Goal: Task Accomplishment & Management: Complete application form

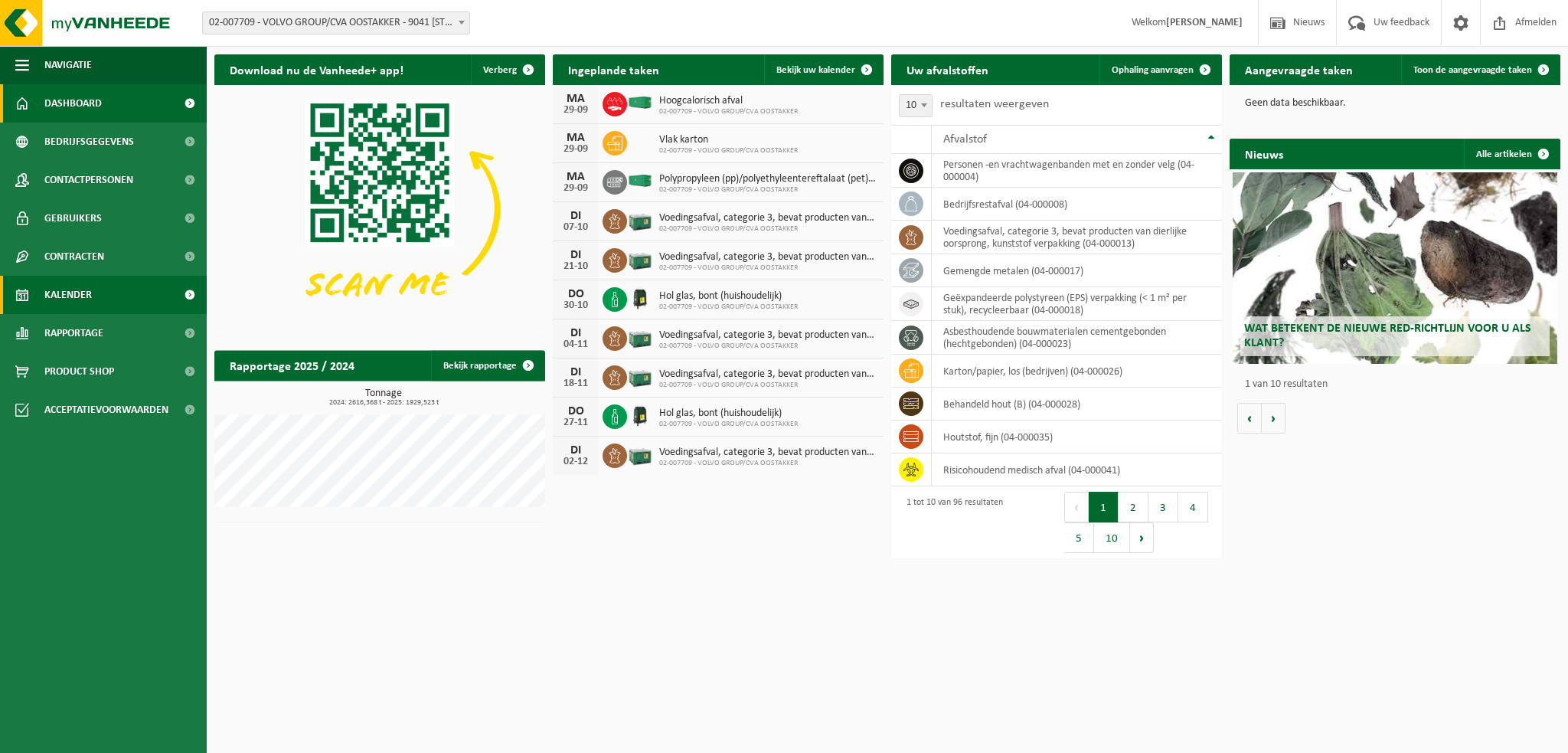
click at [101, 298] on link "Kalender" at bounding box center [104, 295] width 207 height 38
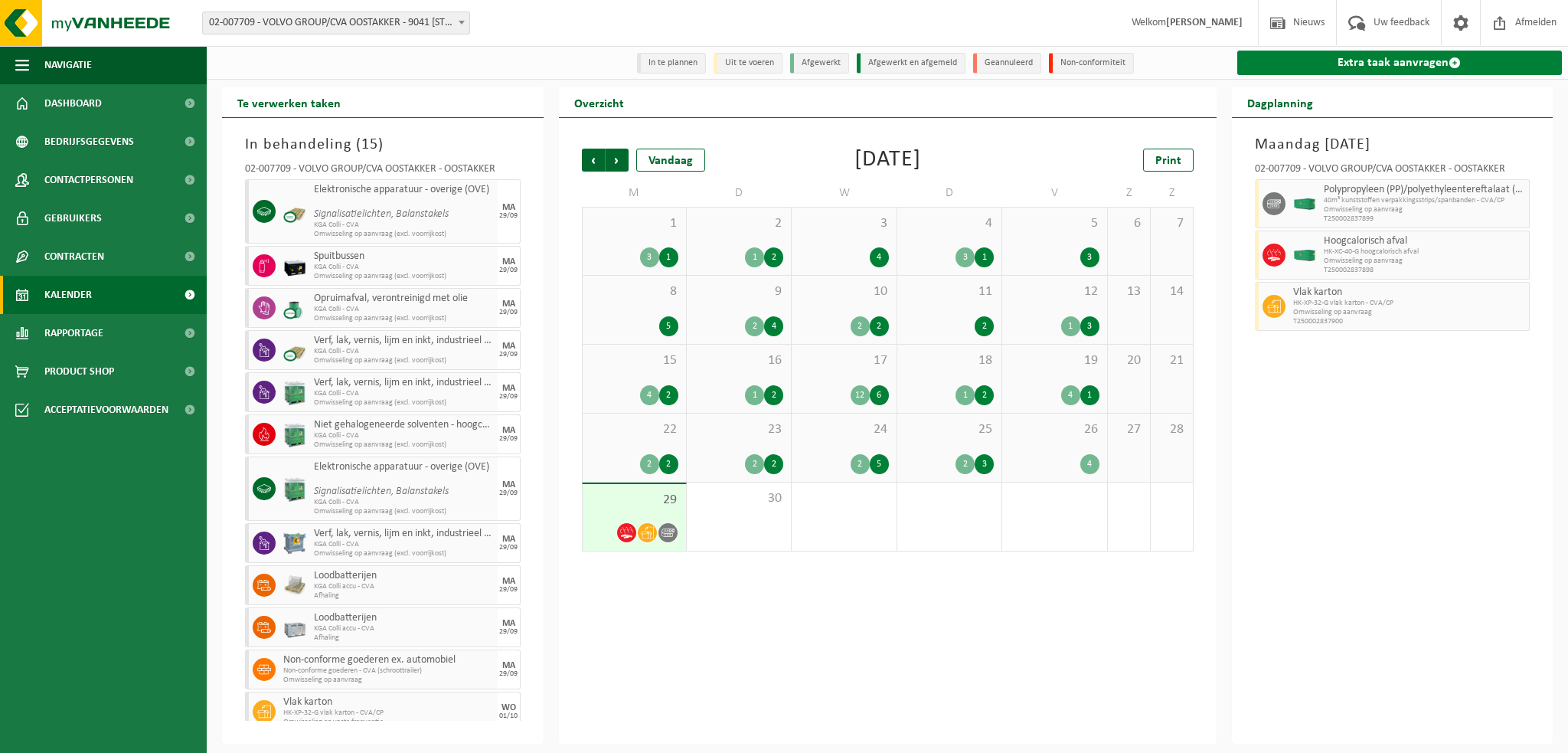
click at [1302, 65] on link "Extra taak aanvragen" at bounding box center [1400, 63] width 325 height 25
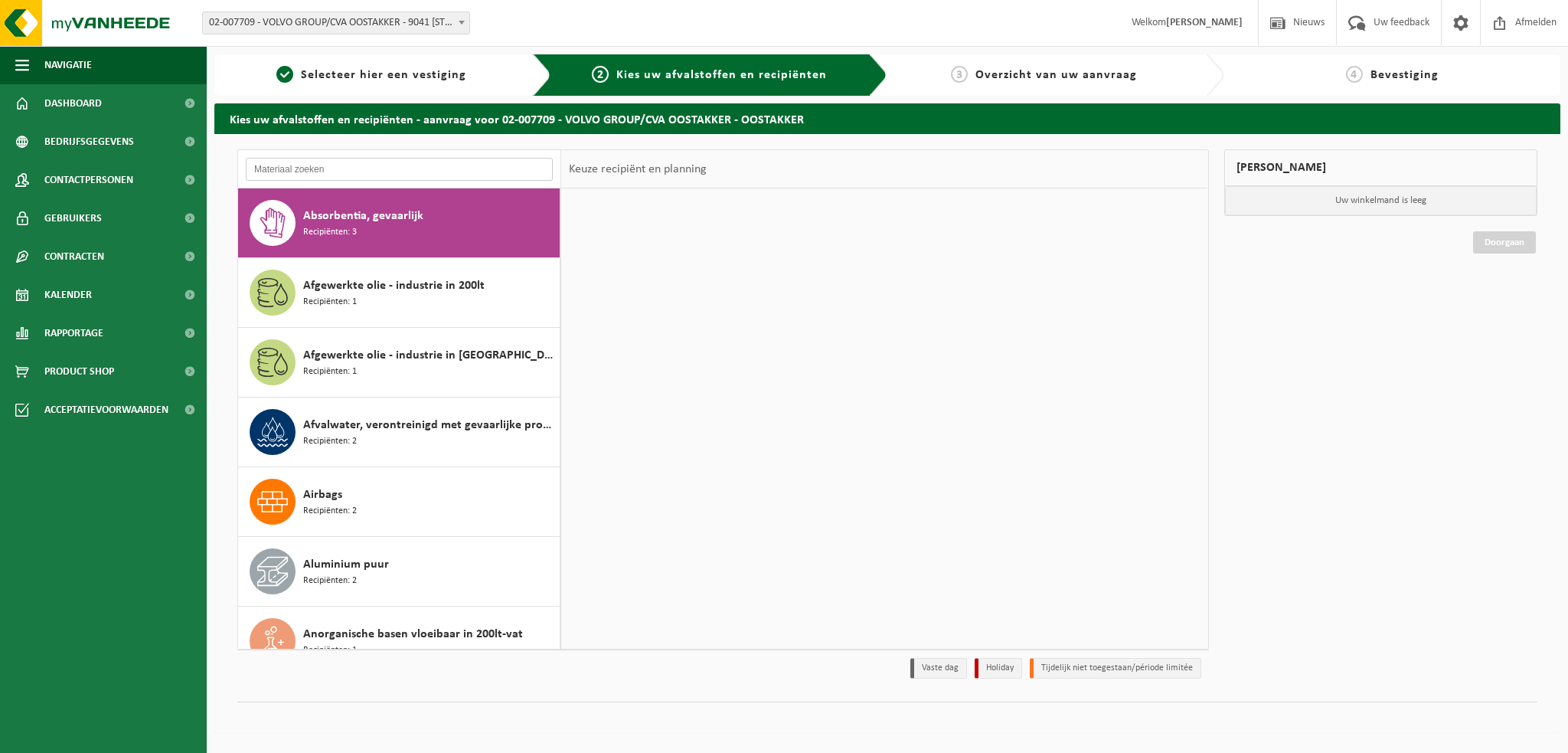
click at [309, 174] on input "text" at bounding box center [399, 169] width 307 height 23
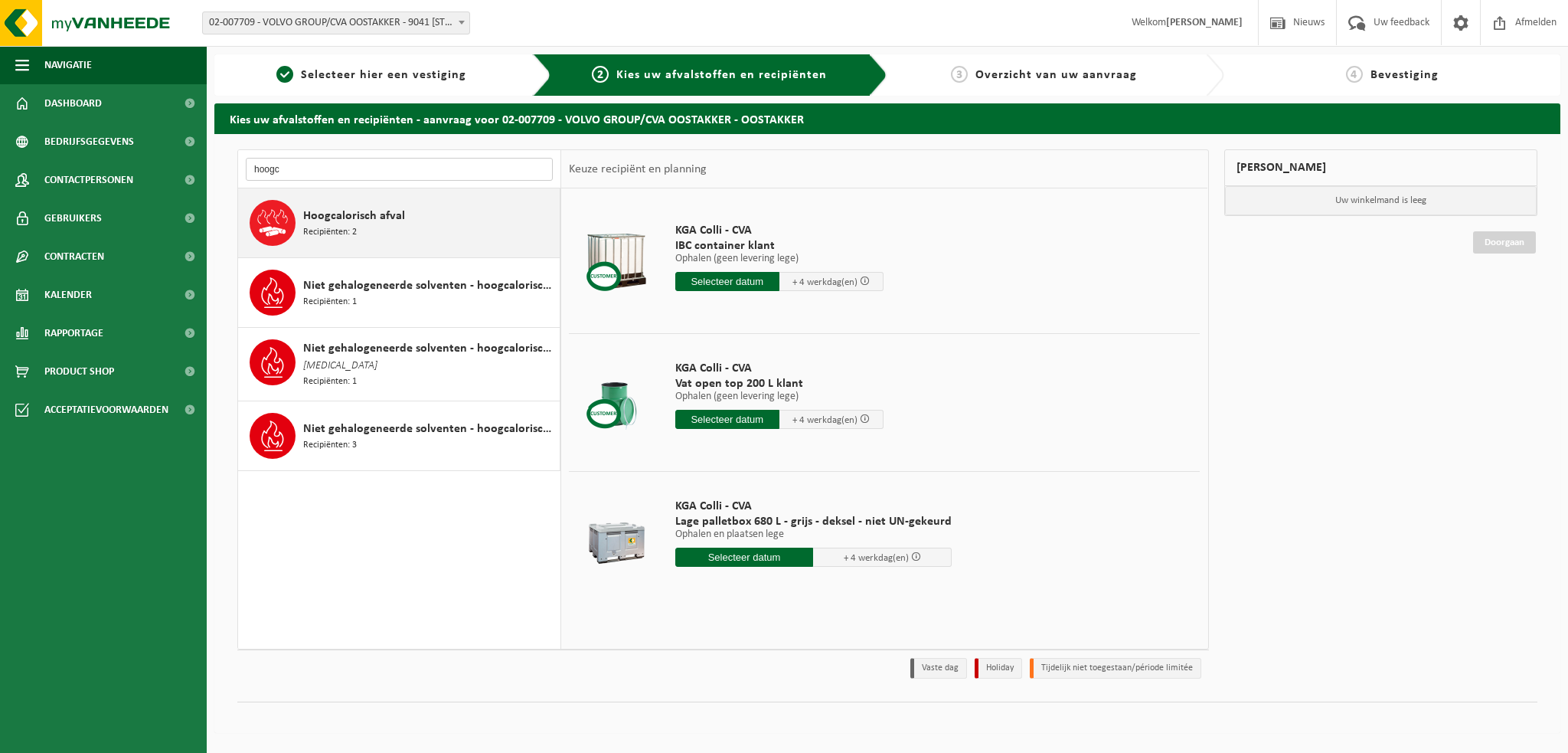
type input "hoogc"
click at [325, 228] on span "Recipiënten: 2" at bounding box center [330, 232] width 53 height 14
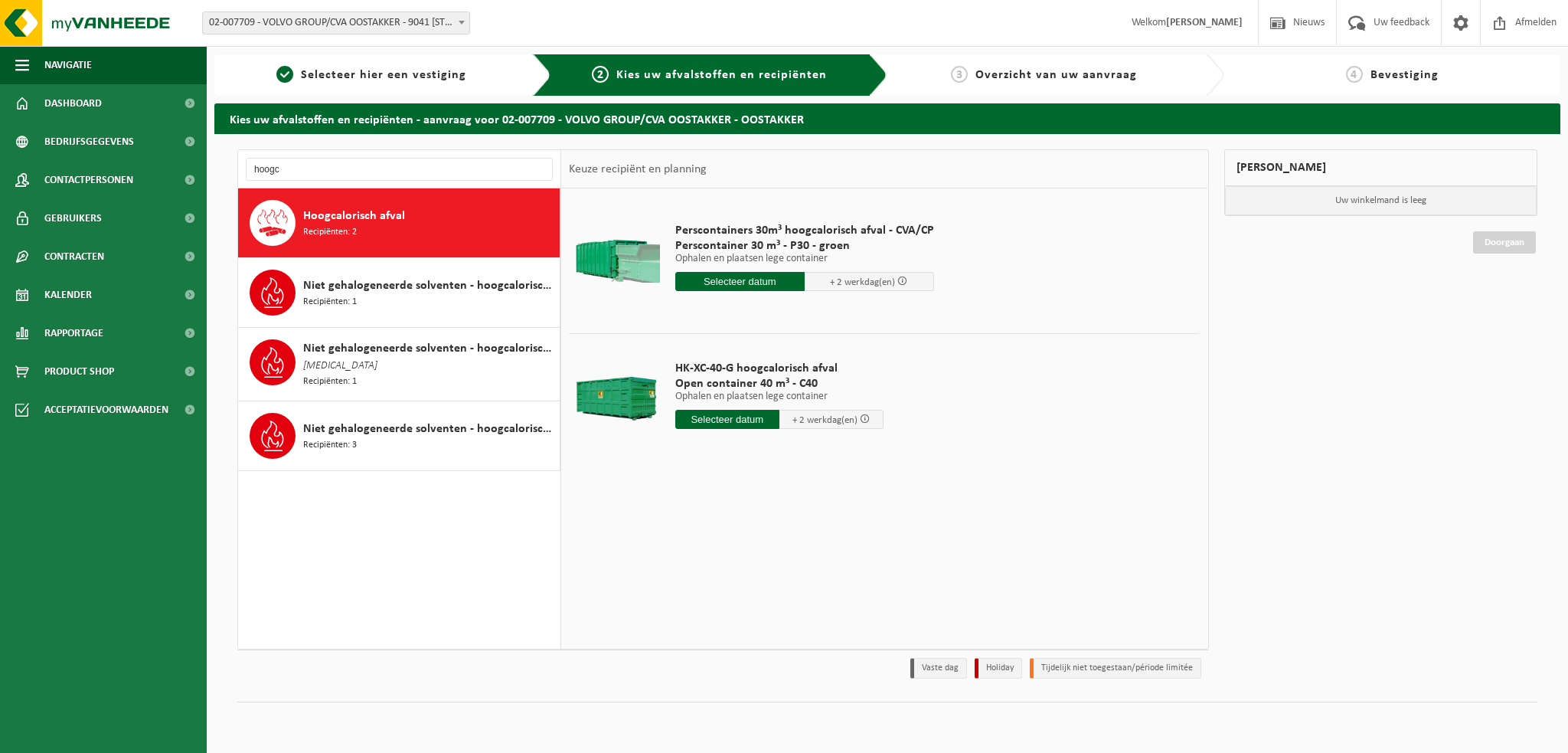
click at [755, 282] on input "text" at bounding box center [740, 281] width 129 height 19
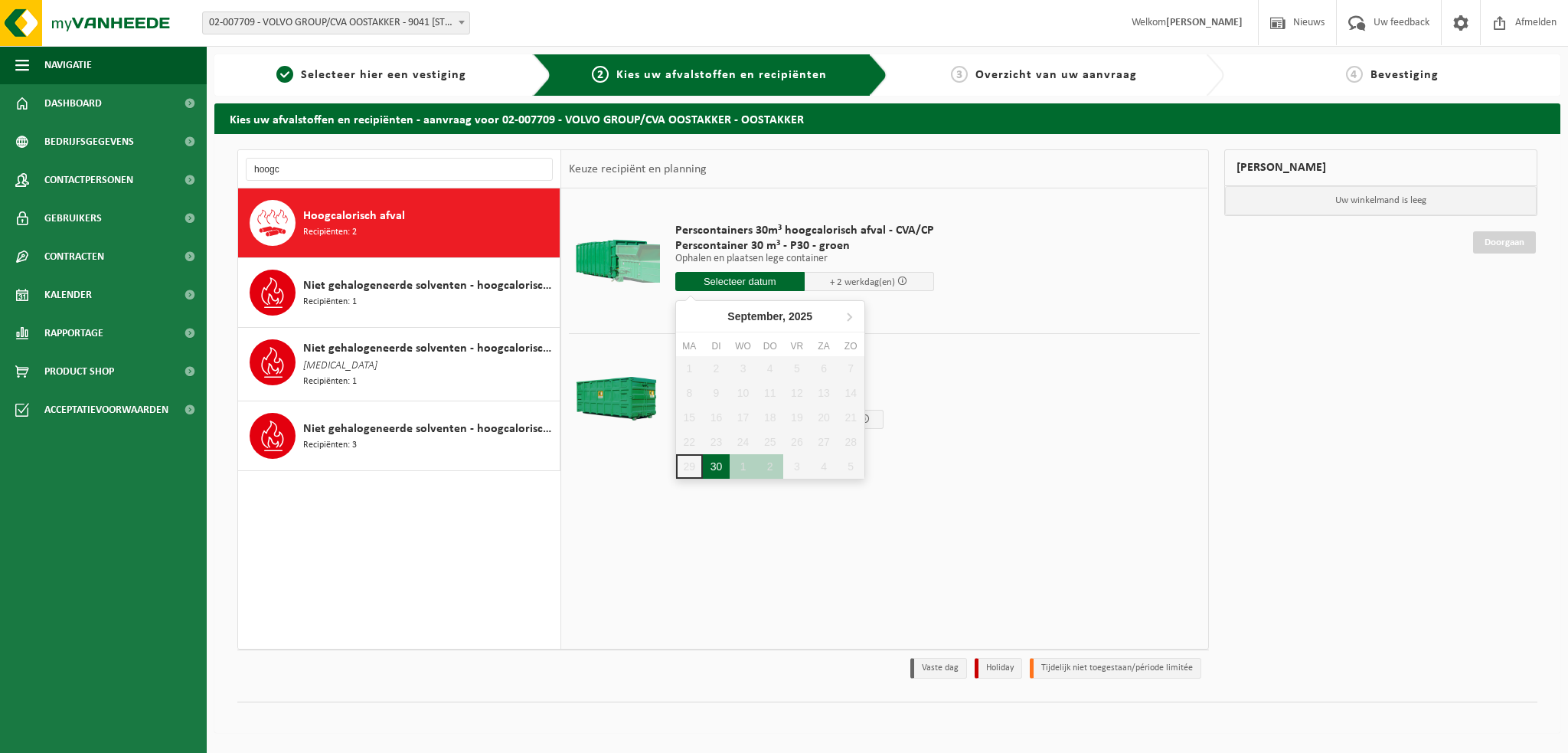
click at [715, 468] on div "30" at bounding box center [717, 467] width 27 height 25
type input "Van 2025-09-30"
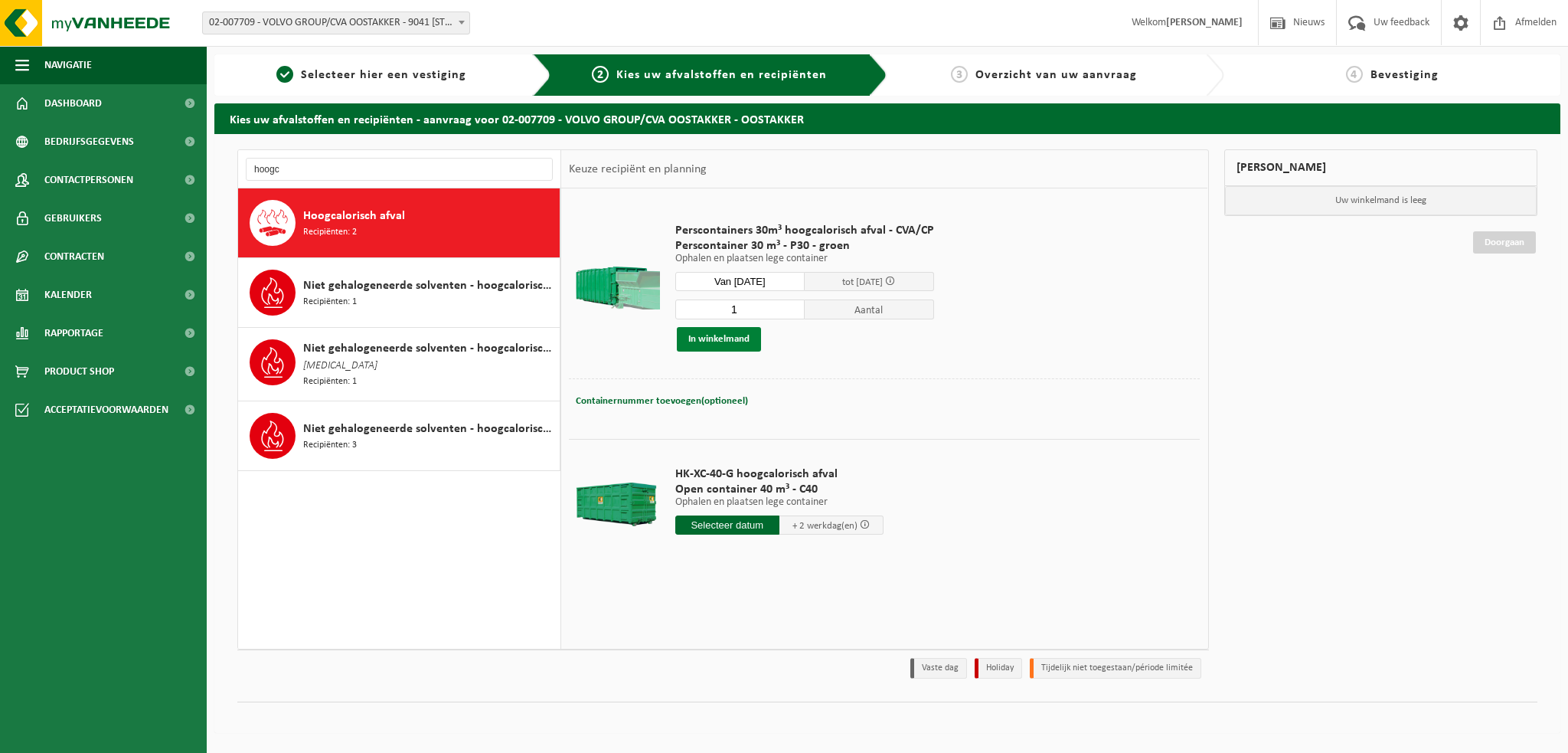
click at [738, 338] on button "In winkelmand" at bounding box center [718, 339] width 85 height 25
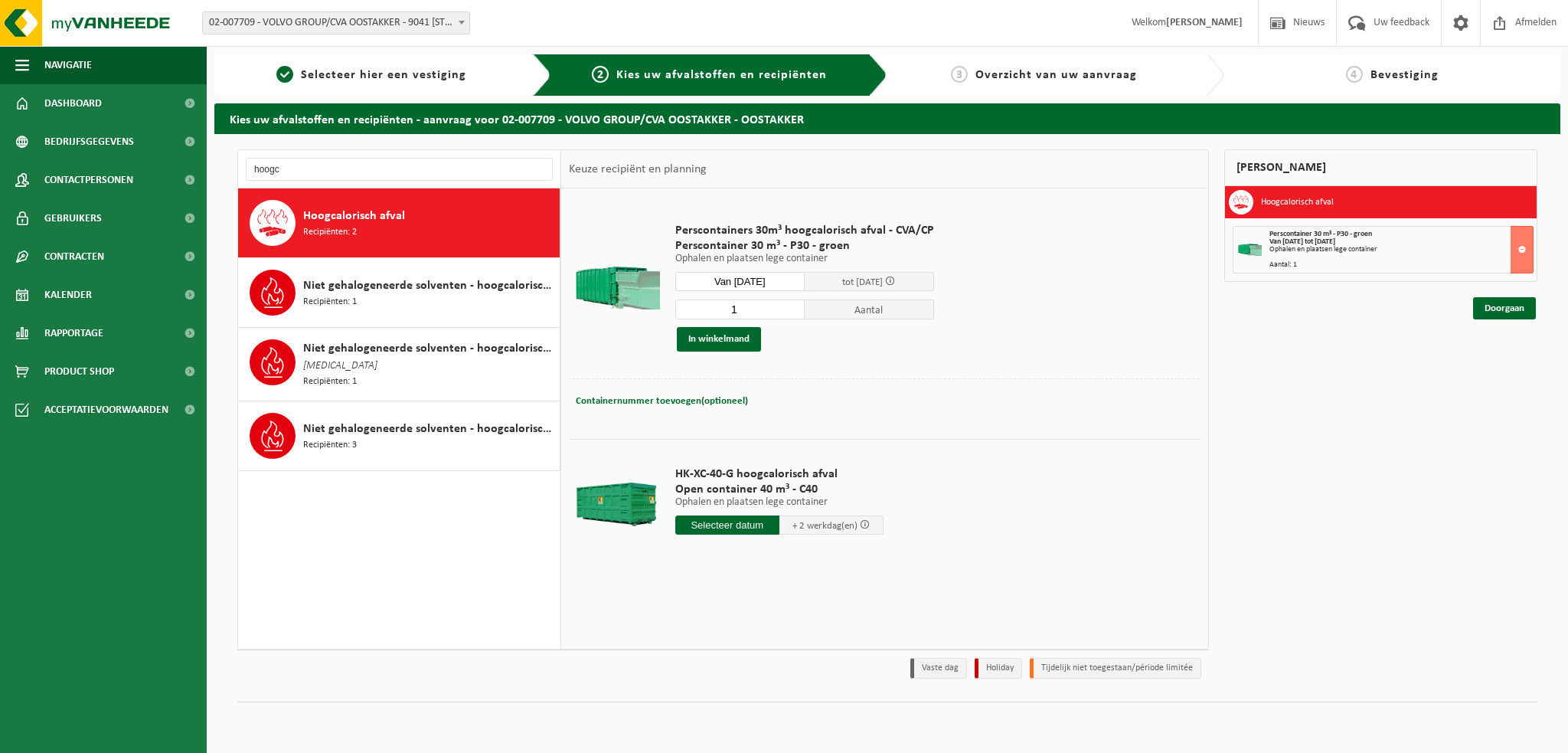
click at [717, 525] on input "text" at bounding box center [728, 525] width 105 height 19
click at [709, 704] on div "30" at bounding box center [717, 708] width 27 height 25
type input "Van 2025-09-30"
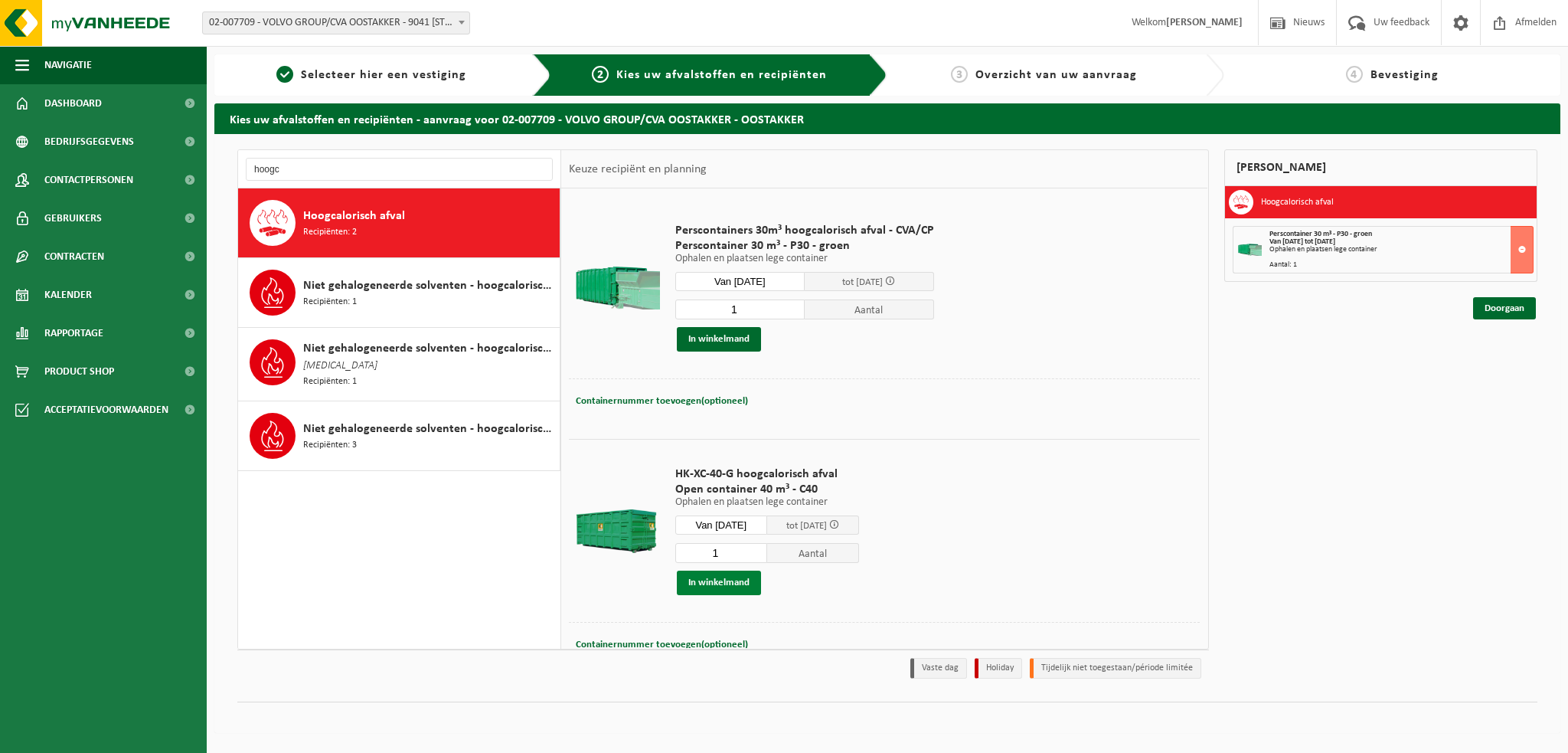
click at [727, 580] on button "In winkelmand" at bounding box center [718, 583] width 85 height 25
click at [296, 167] on input "hoogc" at bounding box center [399, 169] width 307 height 23
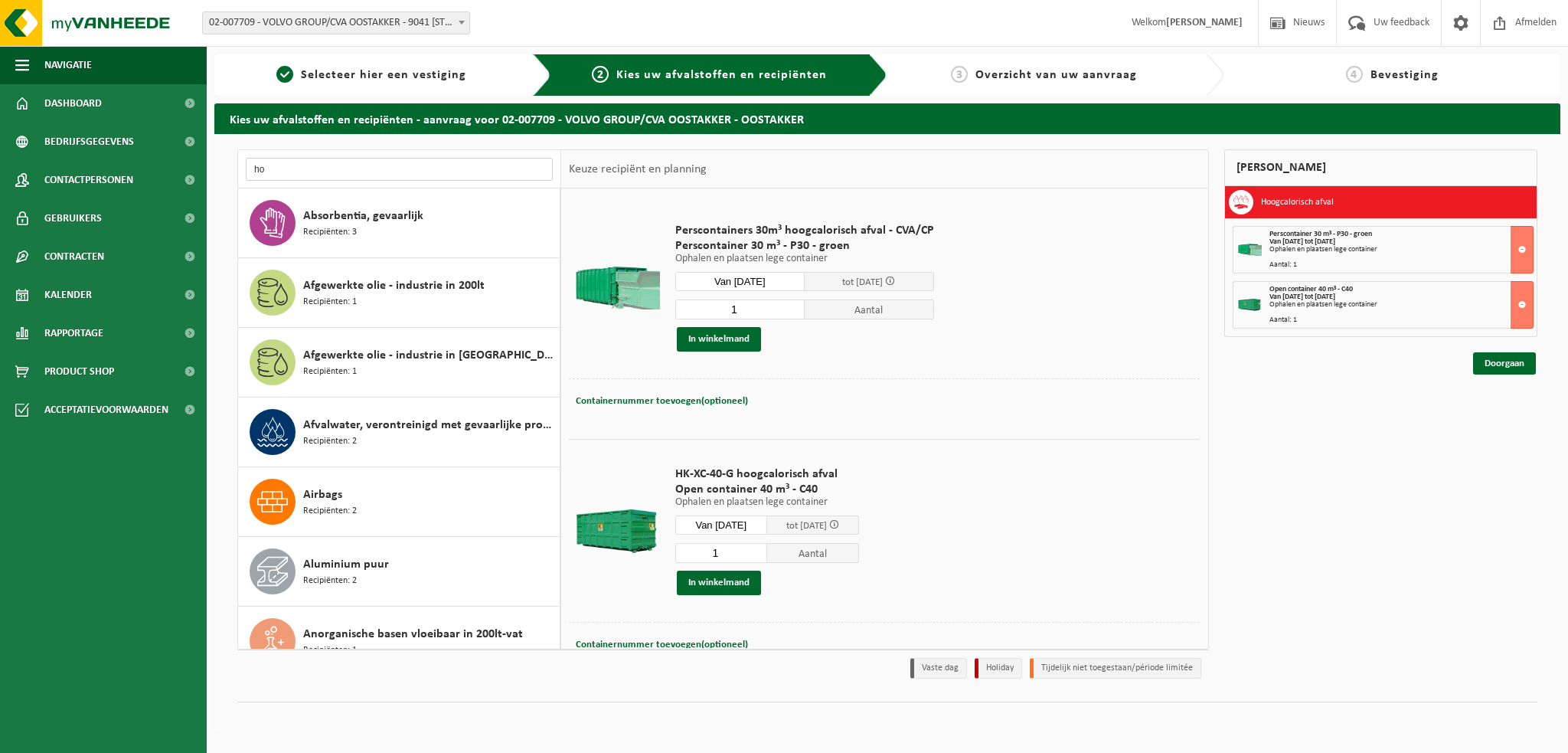
type input "h"
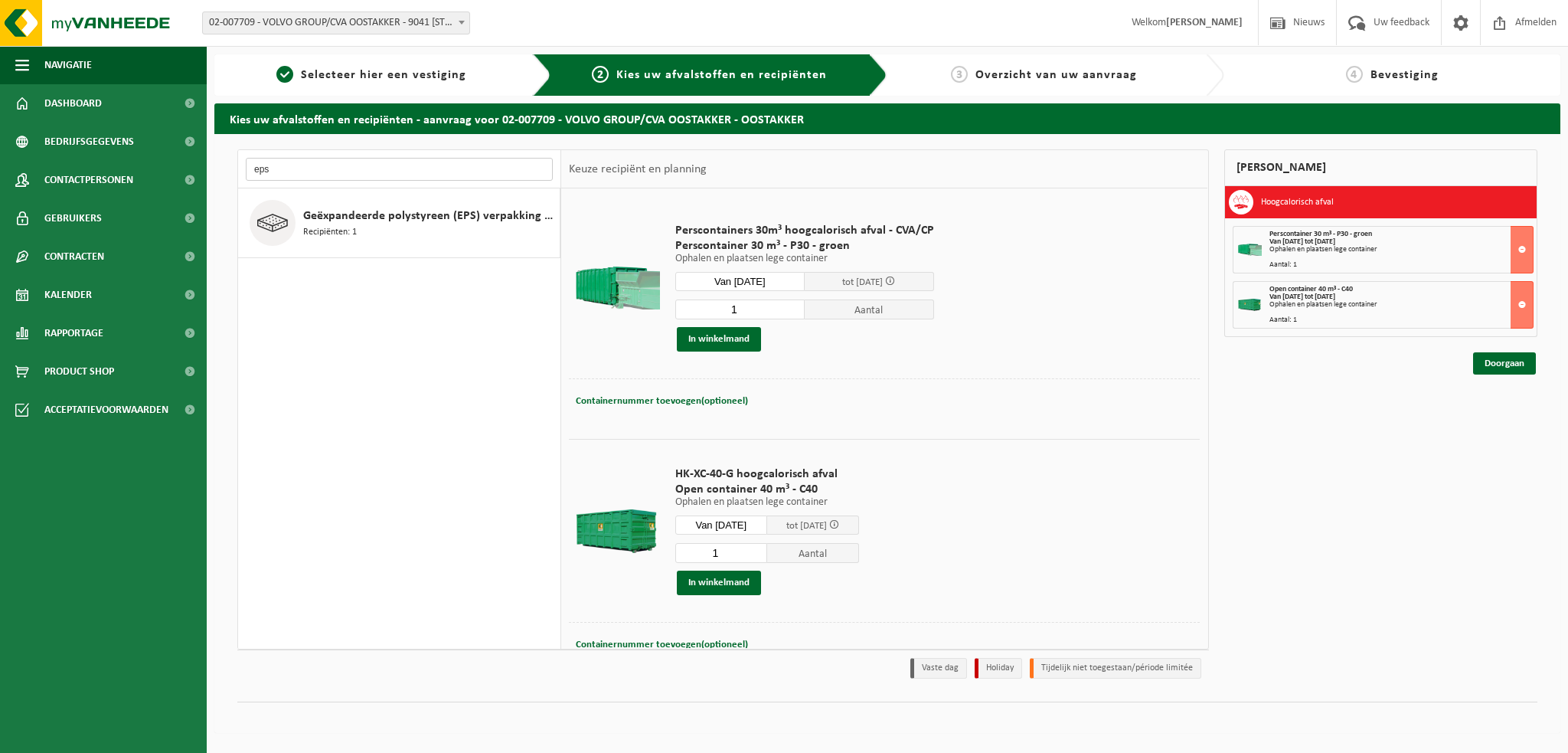
type input "eps"
click at [313, 214] on span "Geëxpandeerde polystyreen (EPS) verpakking (< 1 m² per stuk), recycleerbaar" at bounding box center [430, 216] width 253 height 18
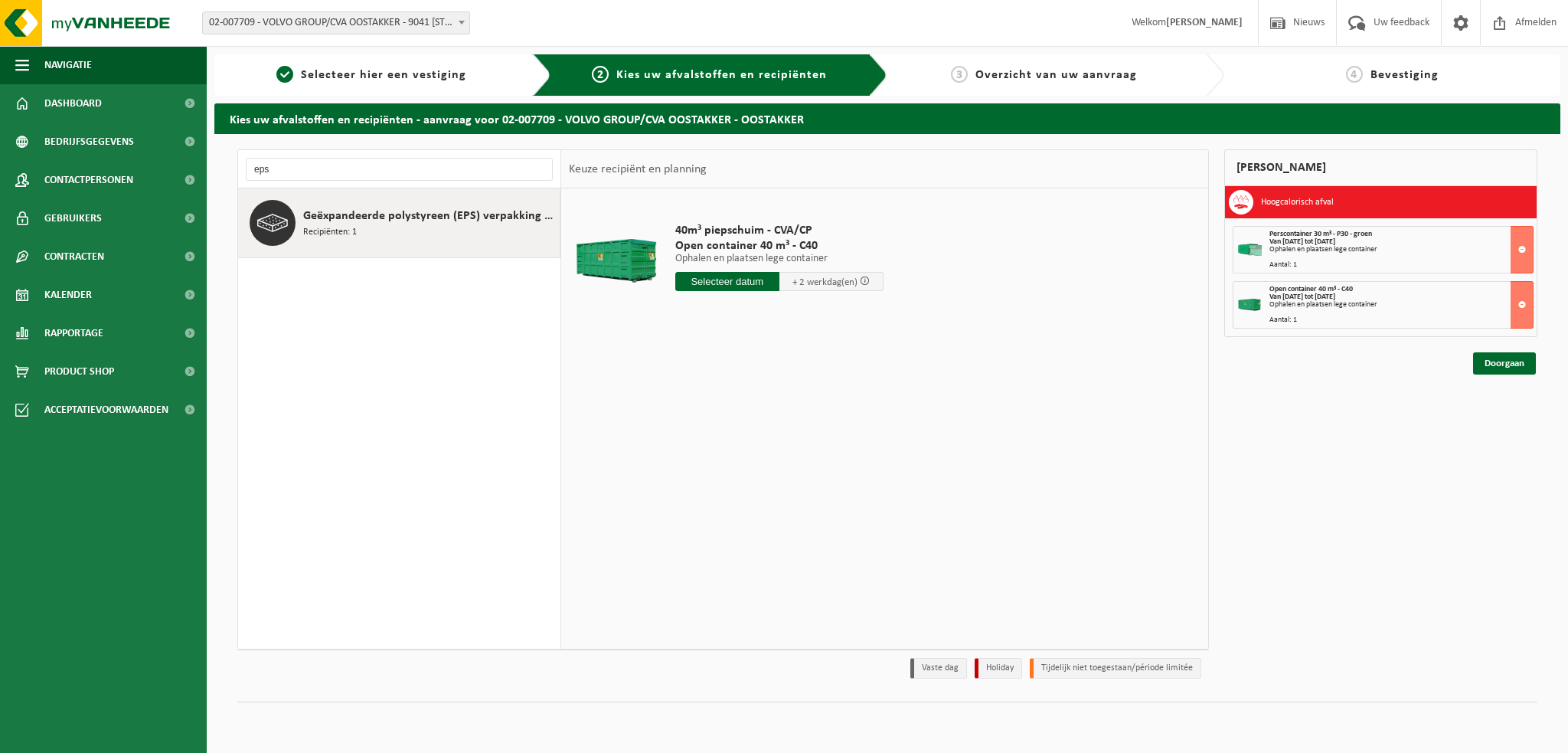
click at [744, 285] on input "text" at bounding box center [728, 281] width 105 height 19
click at [717, 469] on div "30" at bounding box center [717, 467] width 27 height 25
type input "Van 2025-09-30"
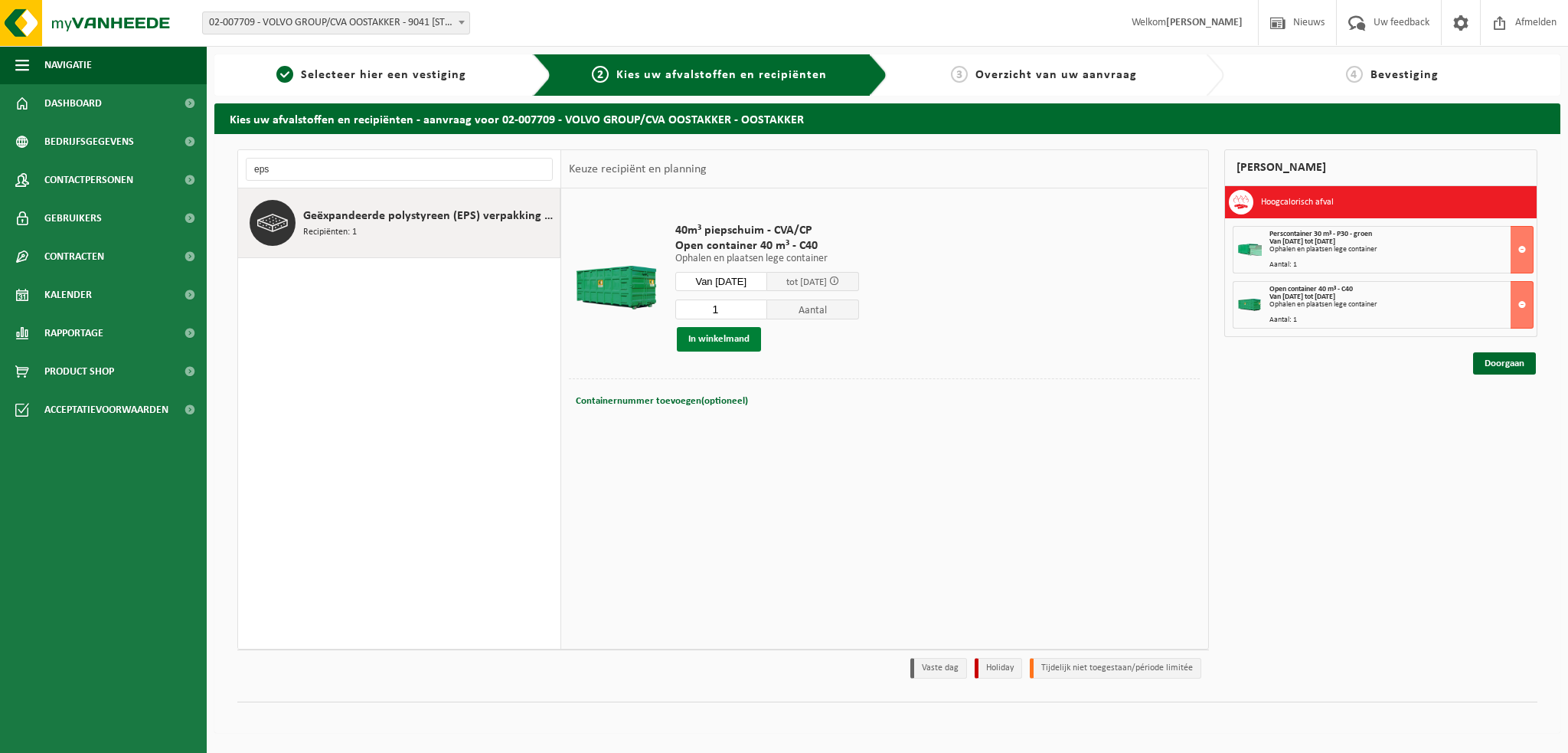
click at [701, 337] on button "In winkelmand" at bounding box center [718, 339] width 85 height 25
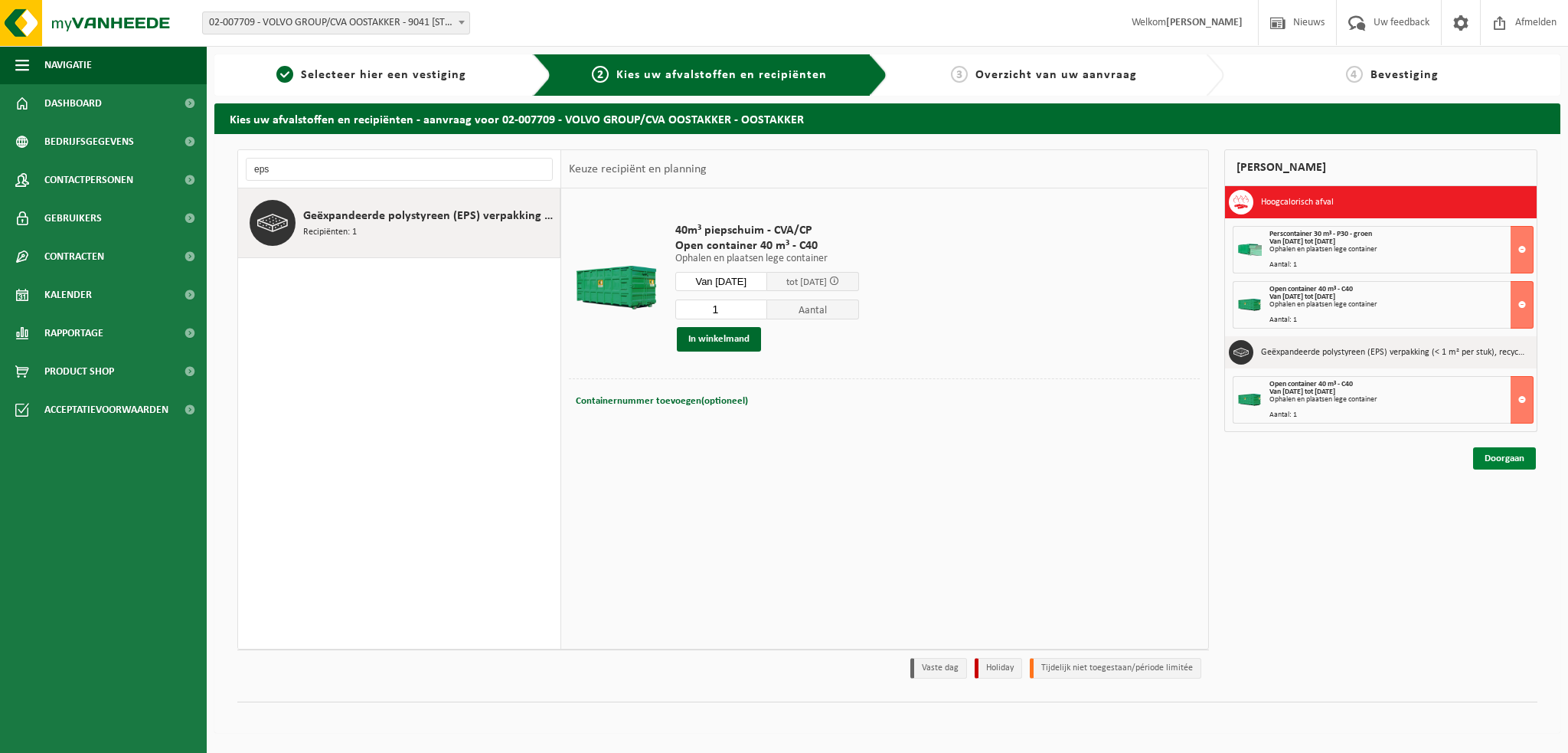
click at [1504, 457] on link "Doorgaan" at bounding box center [1504, 458] width 63 height 22
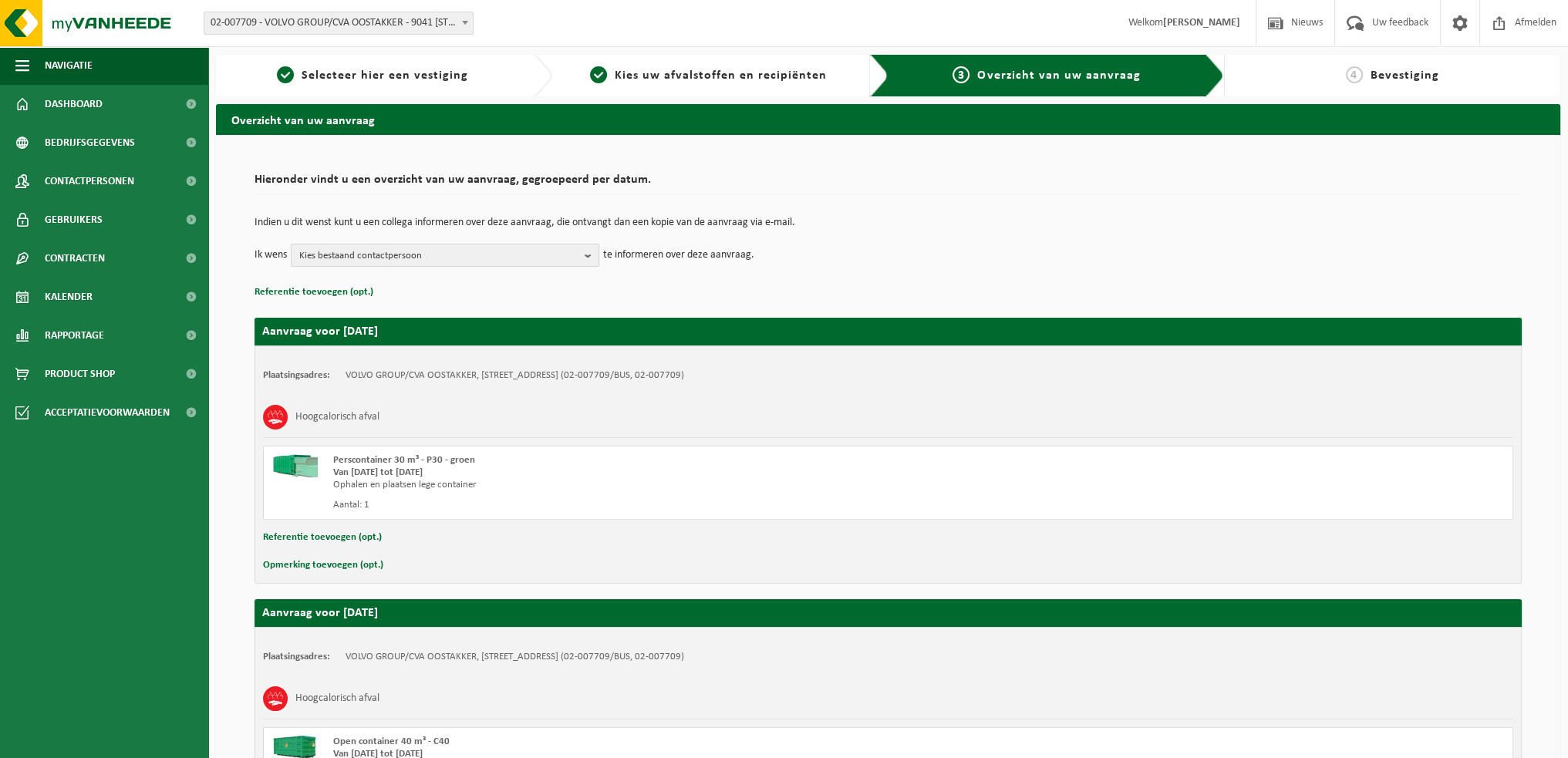
click at [583, 252] on button "Kies bestaand contactpersoon" at bounding box center [445, 256] width 308 height 23
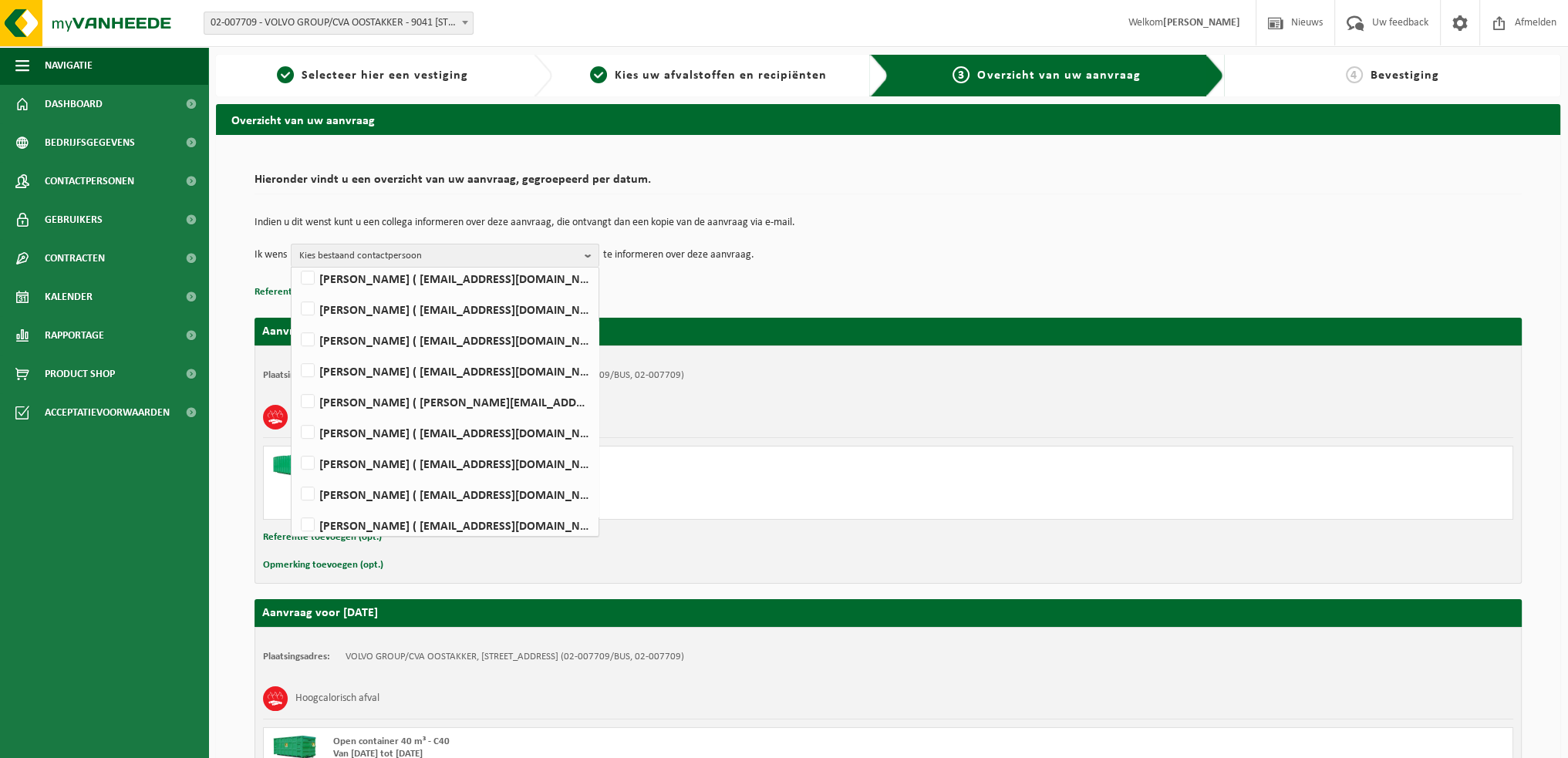
scroll to position [932, 0]
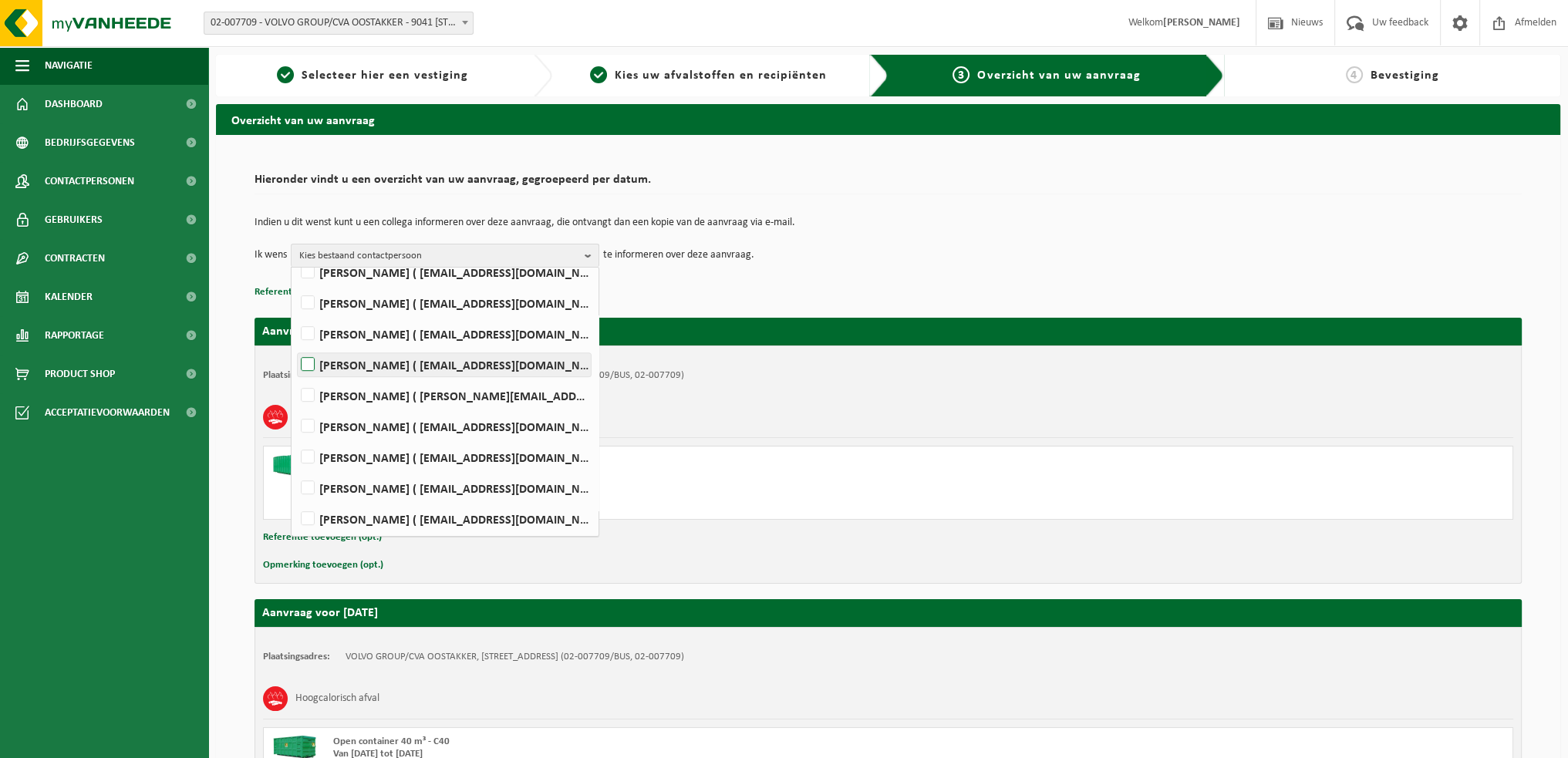
click at [298, 361] on label "WIM VEIRMAN ( wim.veirman@volvo.com )" at bounding box center [444, 365] width 293 height 23
click at [296, 346] on input "WIM VEIRMAN ( wim.veirman@volvo.com )" at bounding box center [295, 345] width 1 height 1
checkbox input "true"
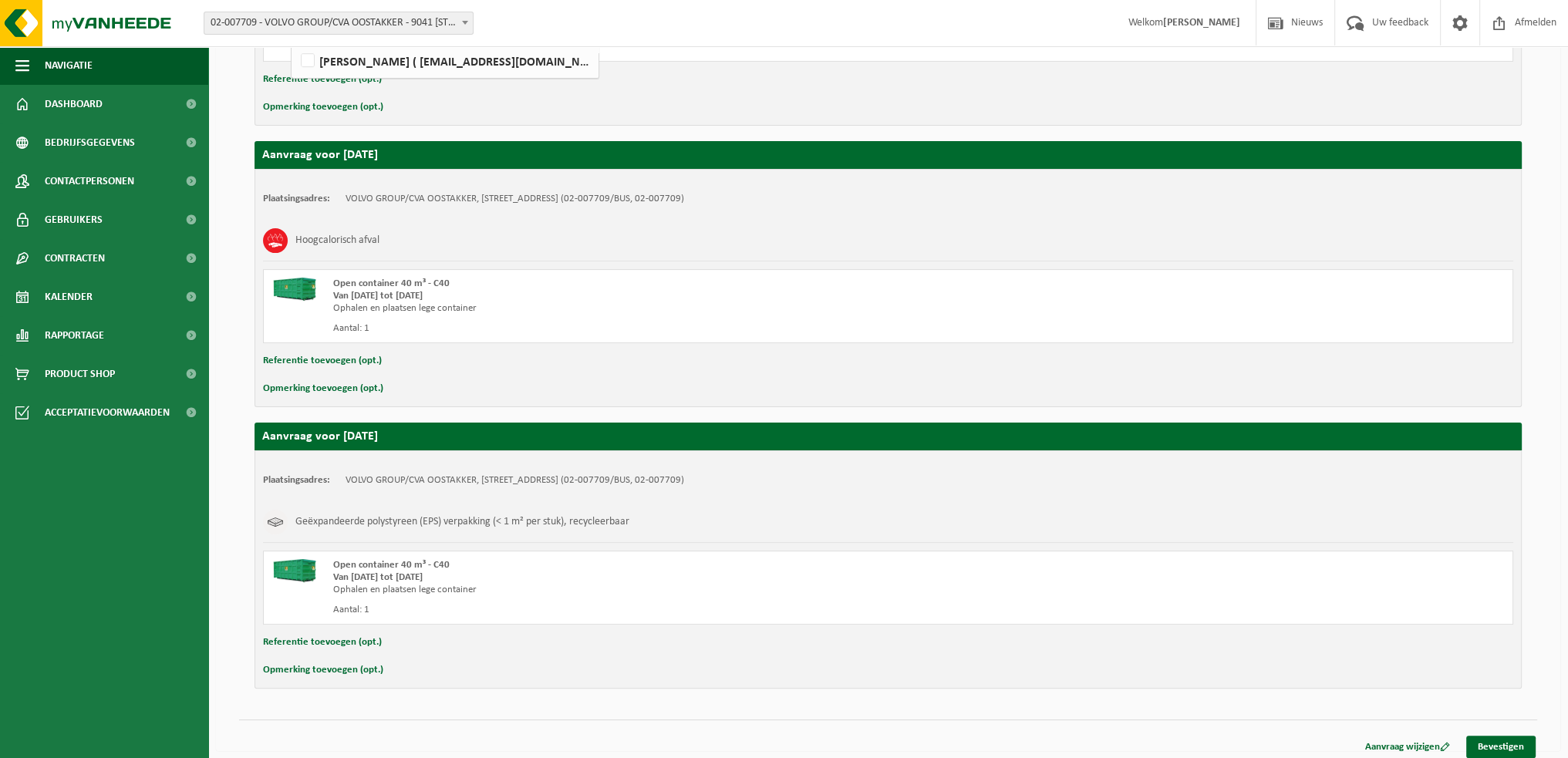
scroll to position [463, 0]
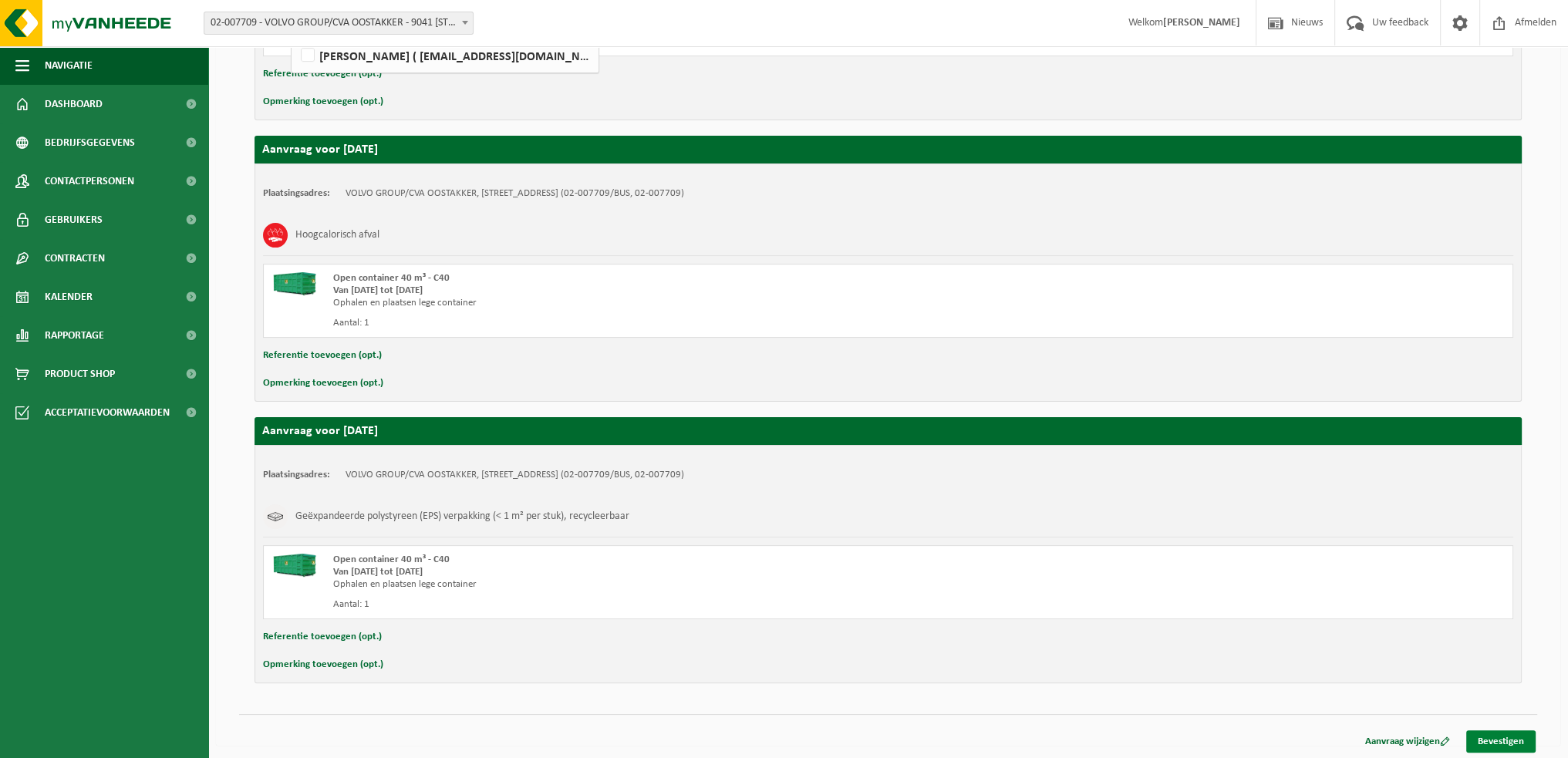
click at [1492, 732] on link "Bevestigen" at bounding box center [1501, 741] width 70 height 22
